Goal: Transaction & Acquisition: Purchase product/service

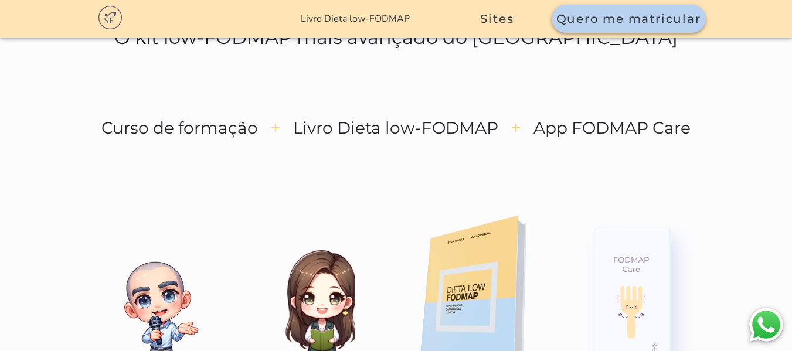
scroll to position [1582, 0]
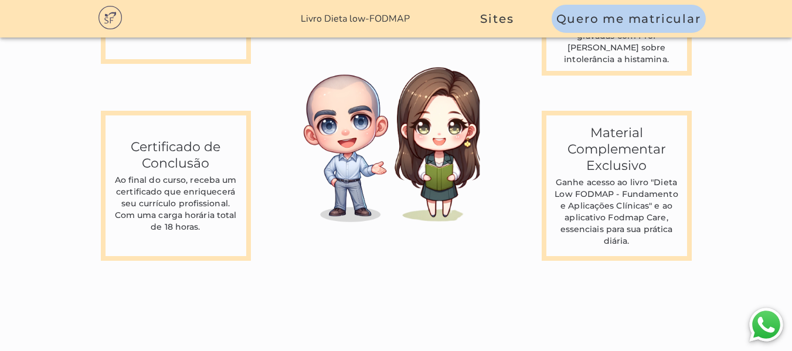
scroll to position [3223, 0]
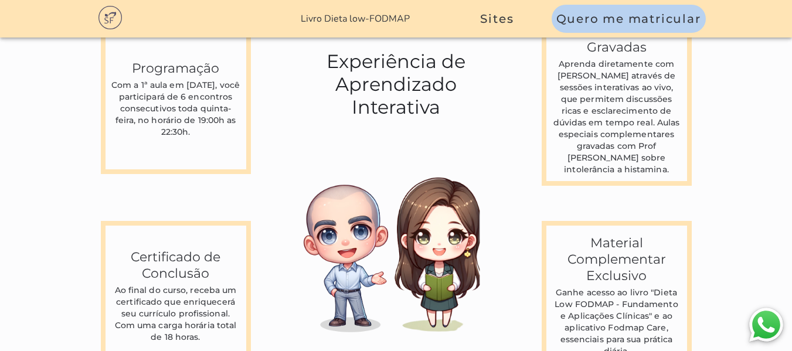
scroll to position [3164, 0]
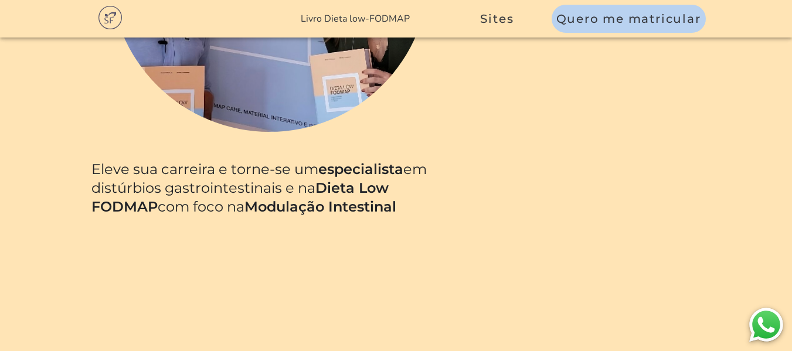
scroll to position [703, 0]
